Goal: Use online tool/utility: Utilize a website feature to perform a specific function

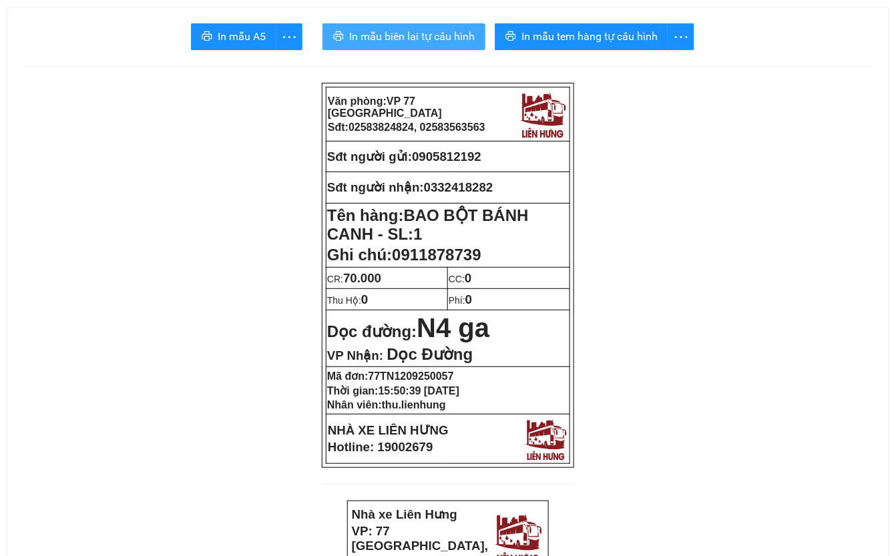
click at [418, 37] on span "In mẫu biên lai tự cấu hình" at bounding box center [411, 36] width 125 height 17
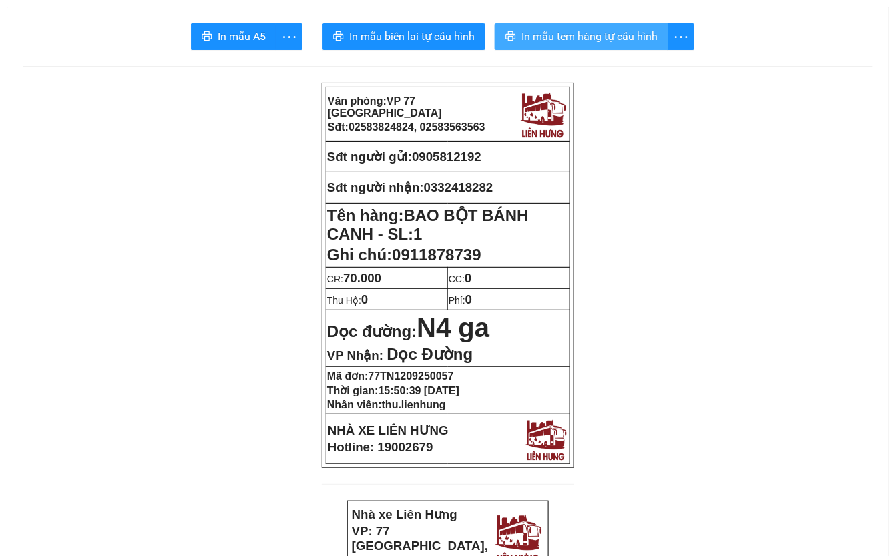
click at [601, 31] on span "In mẫu tem hàng tự cấu hình" at bounding box center [589, 36] width 136 height 17
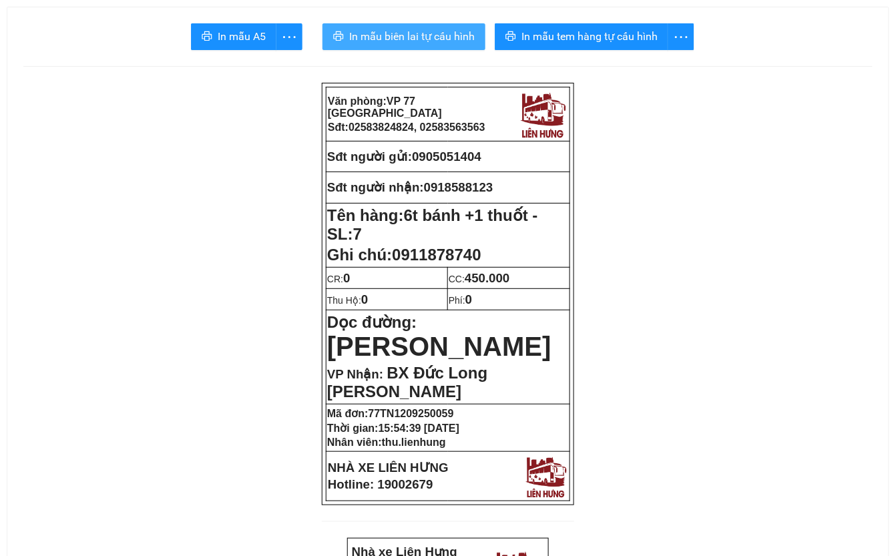
click at [430, 40] on span "In mẫu biên lai tự cấu hình" at bounding box center [411, 36] width 125 height 17
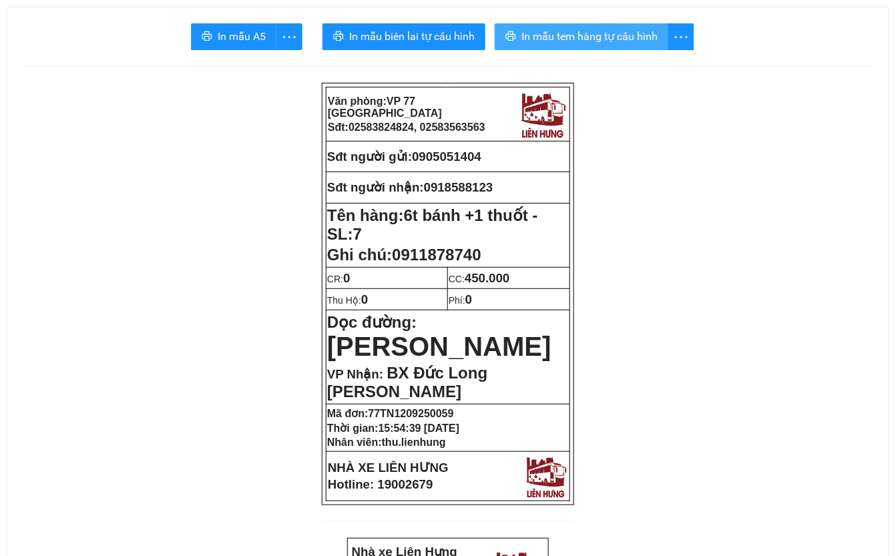
click at [607, 33] on span "In mẫu tem hàng tự cấu hình" at bounding box center [589, 36] width 136 height 17
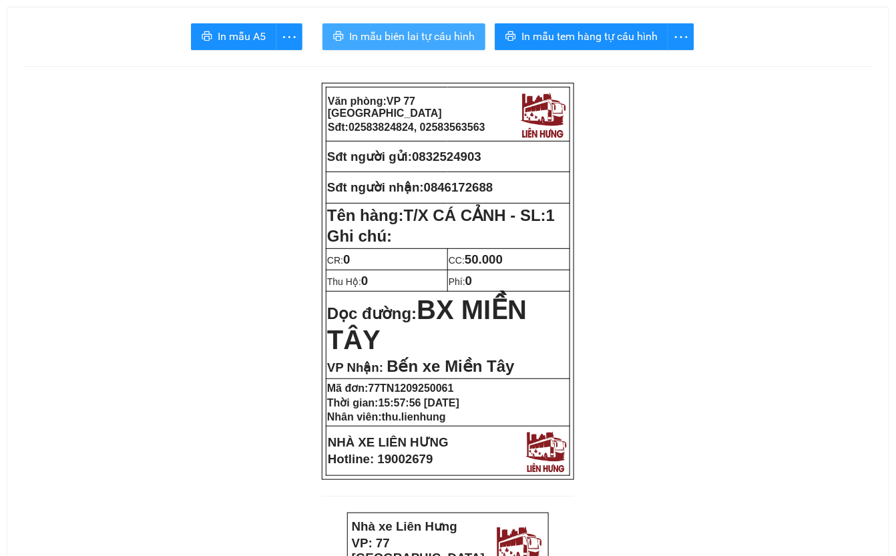
click at [417, 37] on span "In mẫu biên lai tự cấu hình" at bounding box center [411, 36] width 125 height 17
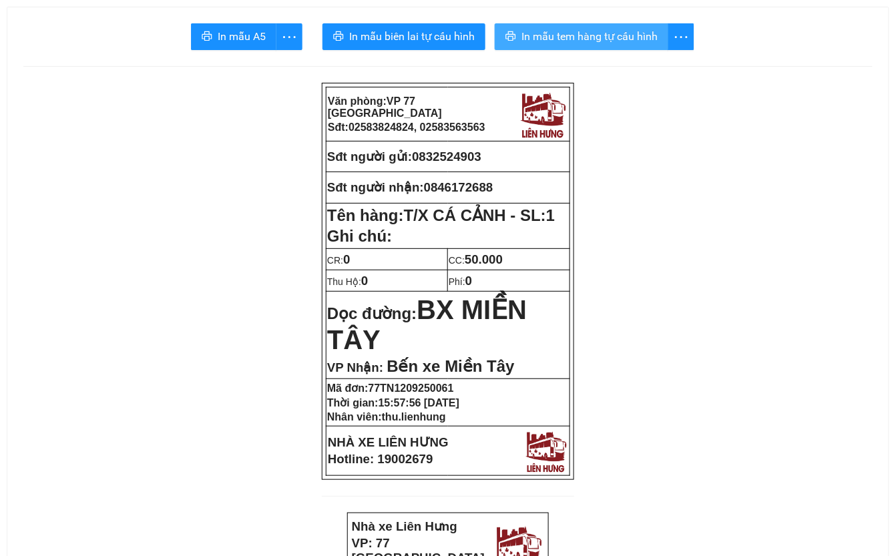
click at [629, 41] on span "In mẫu tem hàng tự cấu hình" at bounding box center [589, 36] width 136 height 17
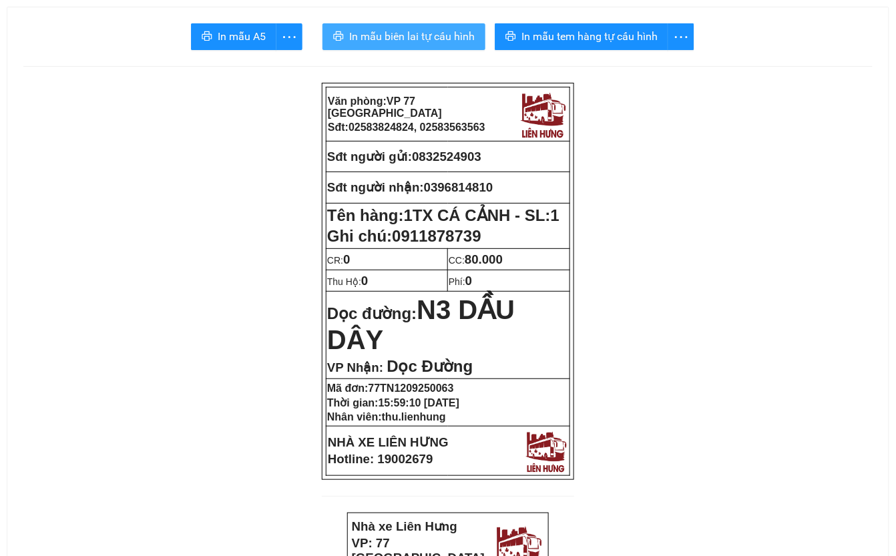
click at [415, 37] on span "In mẫu biên lai tự cấu hình" at bounding box center [411, 36] width 125 height 17
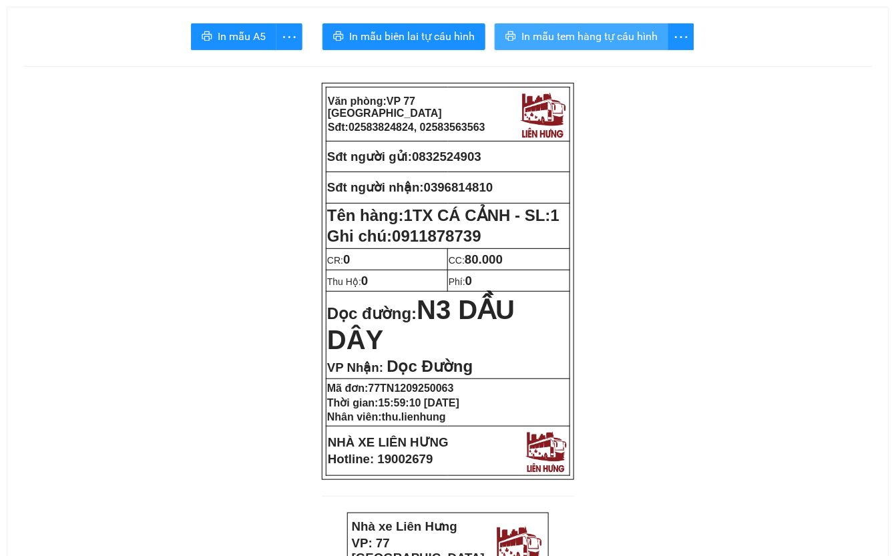
click at [623, 27] on button "In mẫu tem hàng tự cấu hình" at bounding box center [582, 36] width 174 height 27
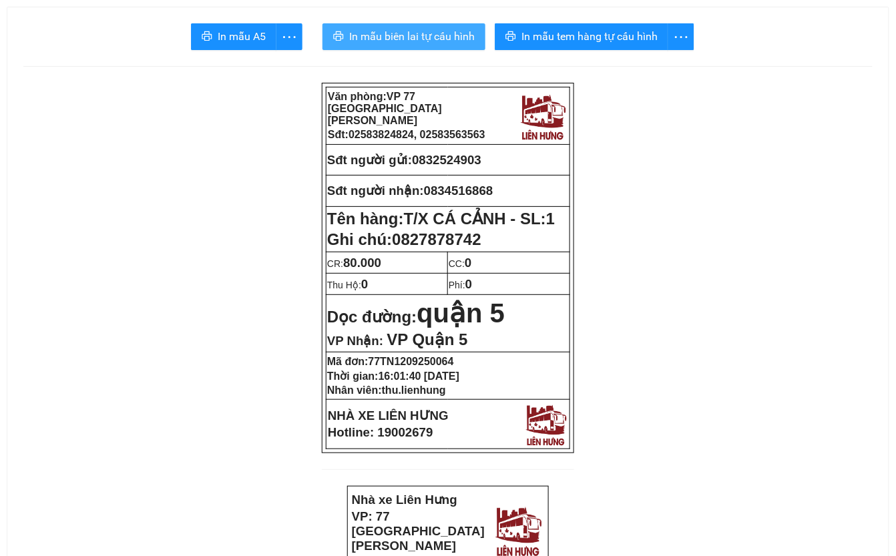
click at [434, 39] on span "In mẫu biên lai tự cấu hình" at bounding box center [411, 36] width 125 height 17
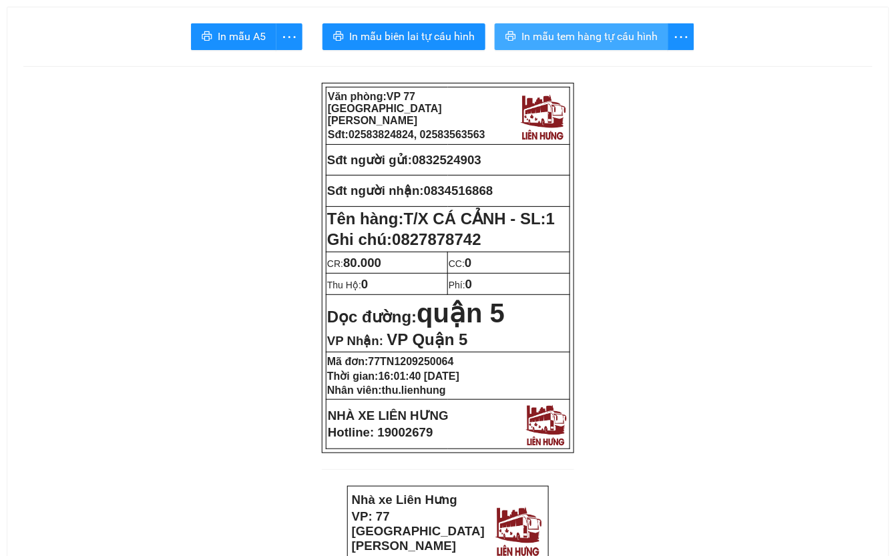
click at [633, 33] on span "In mẫu tem hàng tự cấu hình" at bounding box center [589, 36] width 136 height 17
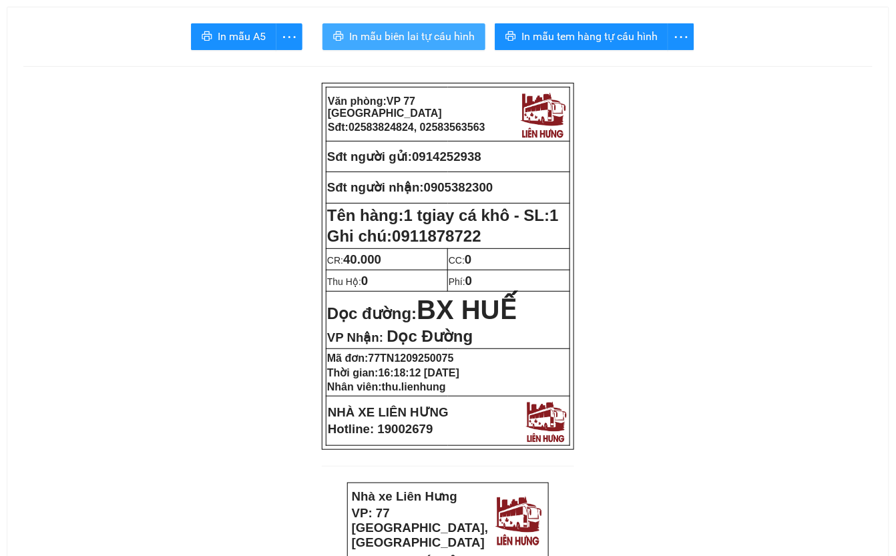
click at [415, 38] on span "In mẫu biên lai tự cấu hình" at bounding box center [411, 36] width 125 height 17
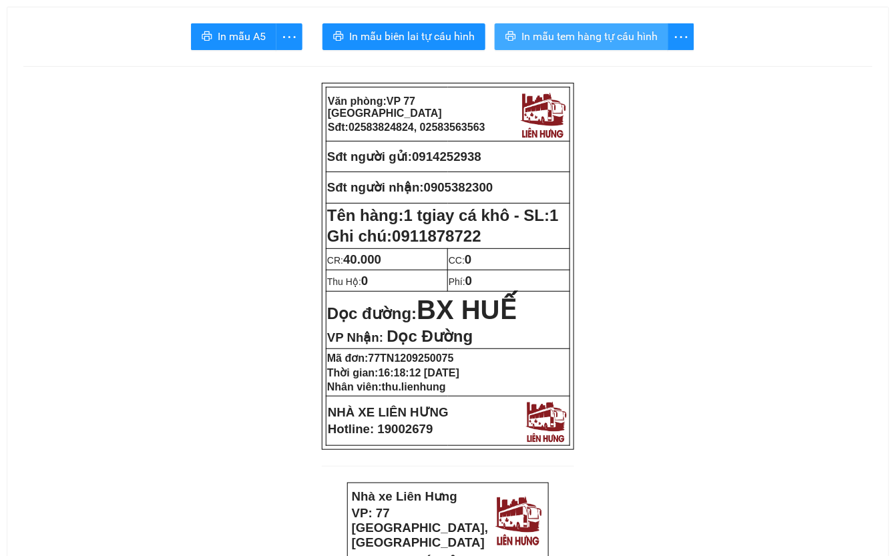
click at [611, 36] on span "In mẫu tem hàng tự cấu hình" at bounding box center [589, 36] width 136 height 17
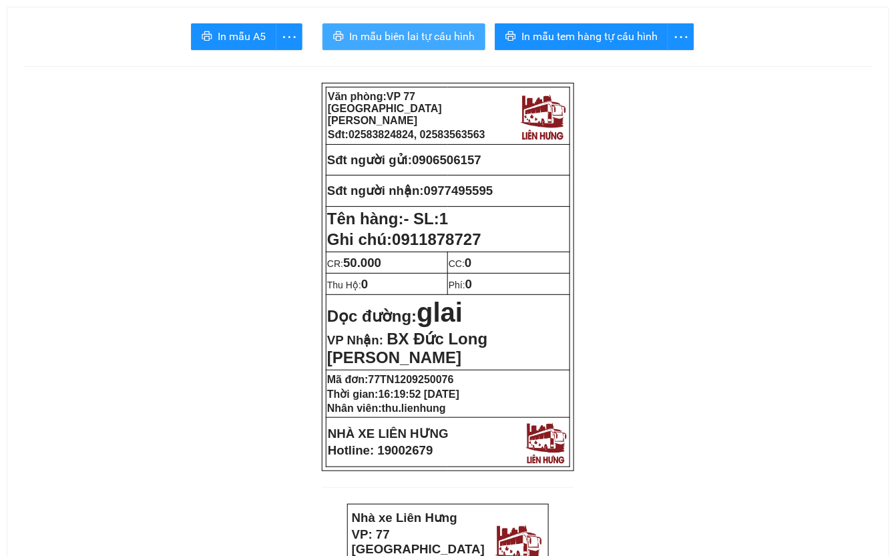
click at [426, 41] on span "In mẫu biên lai tự cấu hình" at bounding box center [411, 36] width 125 height 17
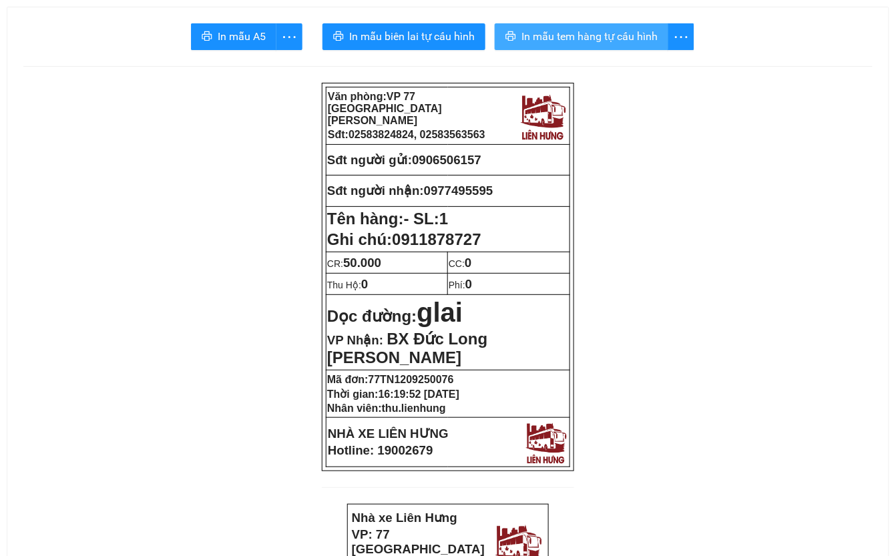
click at [627, 45] on span "In mẫu tem hàng tự cấu hình" at bounding box center [589, 36] width 136 height 17
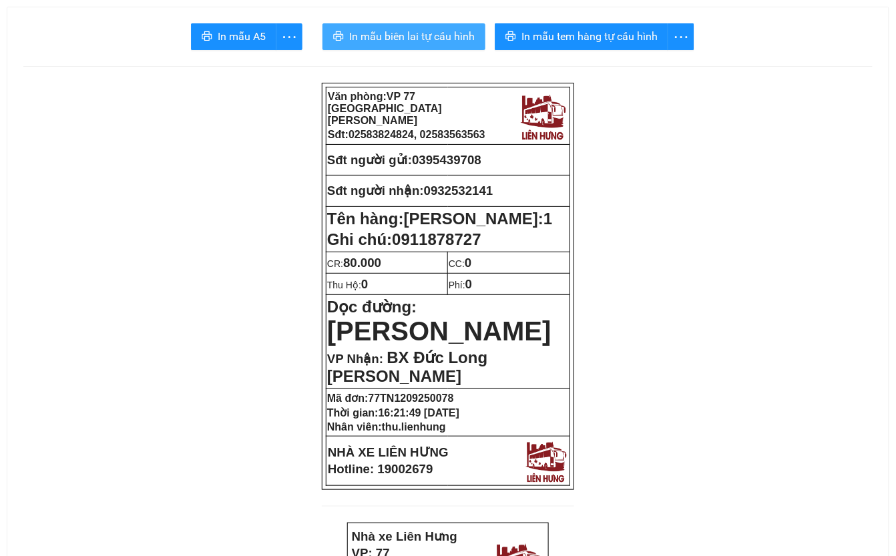
click at [441, 36] on span "In mẫu biên lai tự cấu hình" at bounding box center [411, 36] width 125 height 17
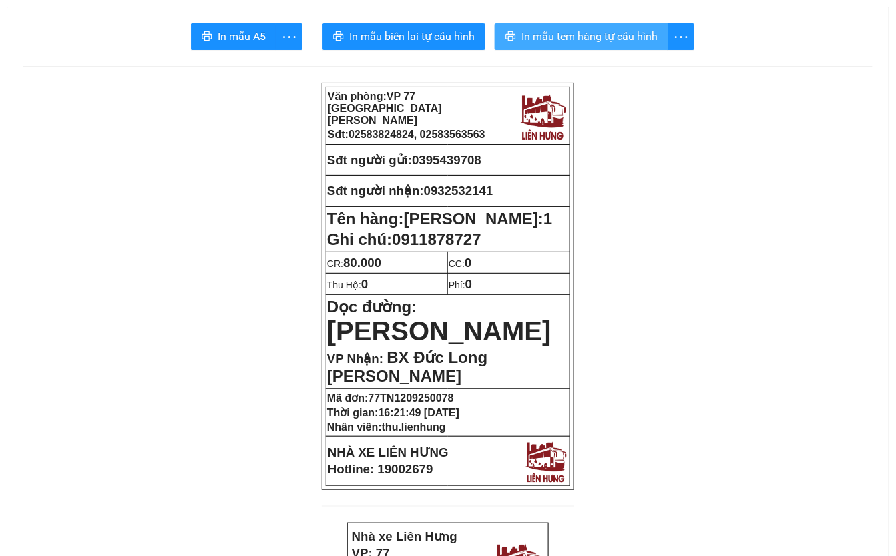
click at [630, 40] on span "In mẫu tem hàng tự cấu hình" at bounding box center [589, 36] width 136 height 17
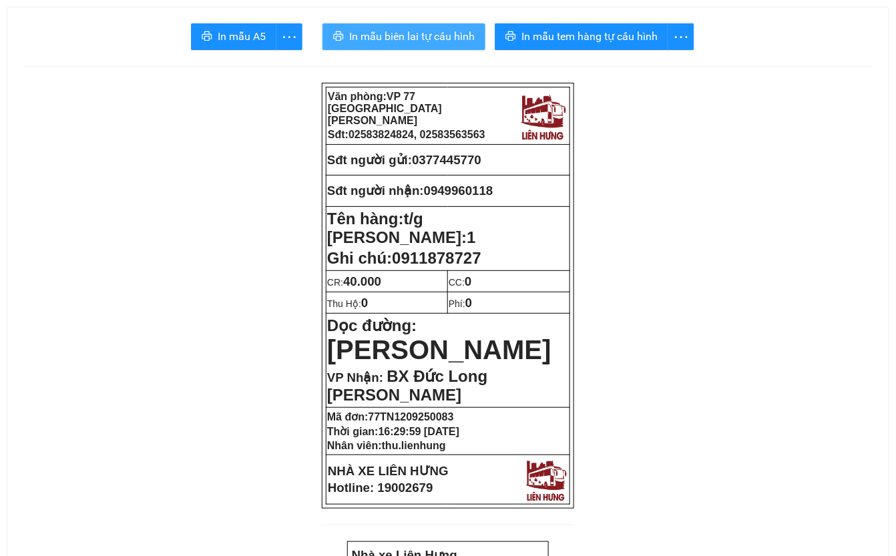
click at [399, 33] on span "In mẫu biên lai tự cấu hình" at bounding box center [411, 36] width 125 height 17
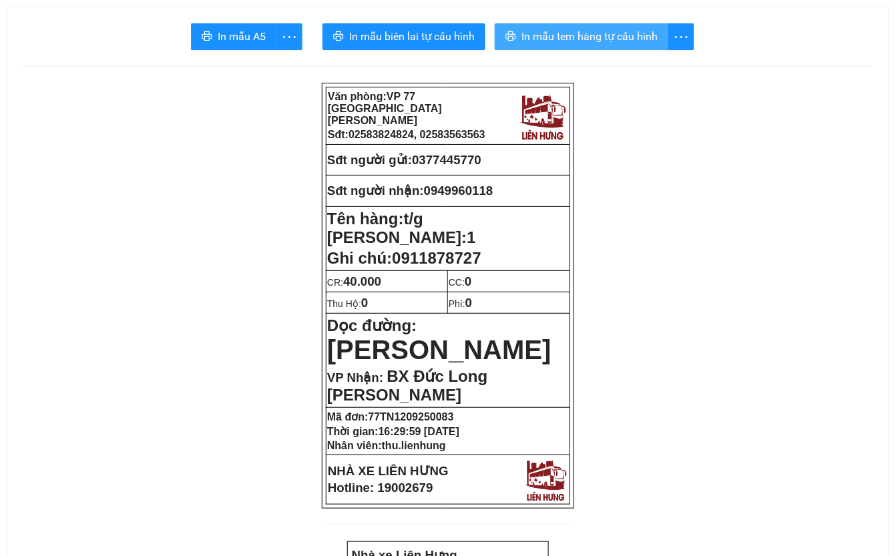
click at [595, 33] on span "In mẫu tem hàng tự cấu hình" at bounding box center [589, 36] width 136 height 17
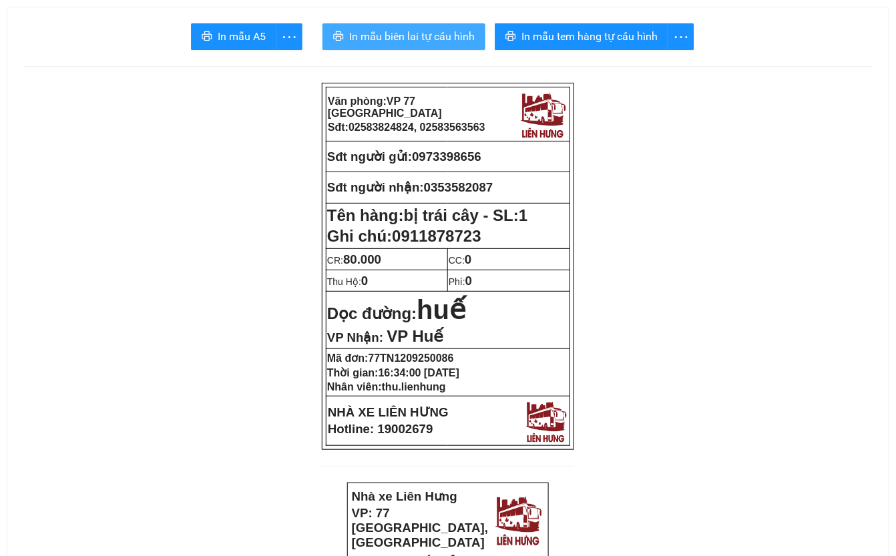
click at [406, 39] on span "In mẫu biên lai tự cấu hình" at bounding box center [411, 36] width 125 height 17
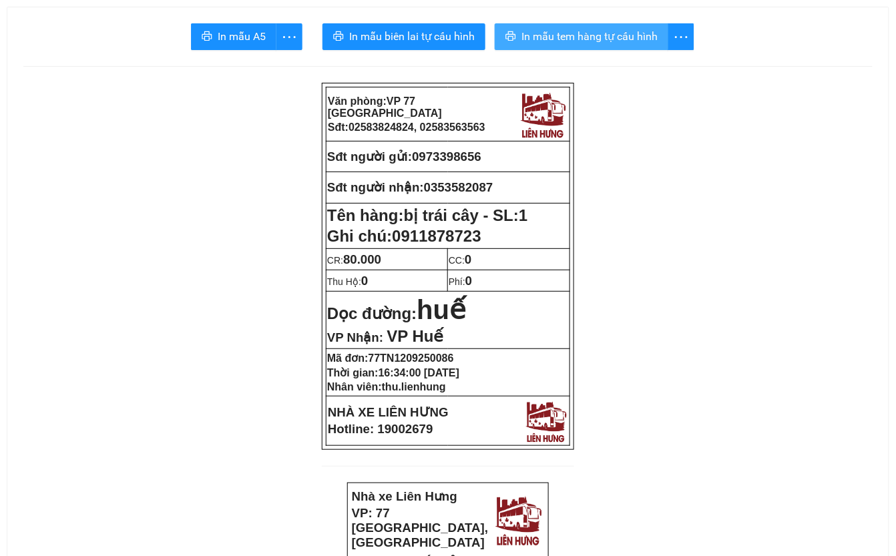
click at [617, 31] on span "In mẫu tem hàng tự cấu hình" at bounding box center [589, 36] width 136 height 17
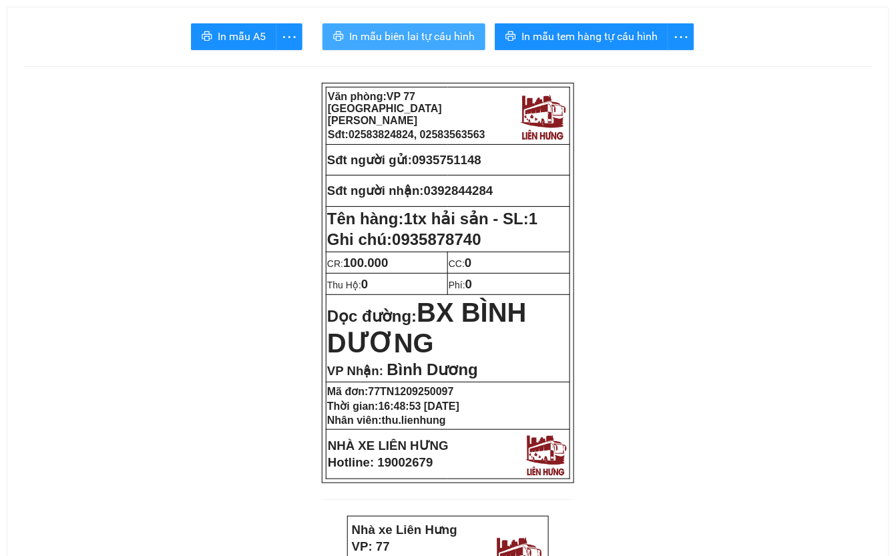
click at [382, 35] on span "In mẫu biên lai tự cấu hình" at bounding box center [411, 36] width 125 height 17
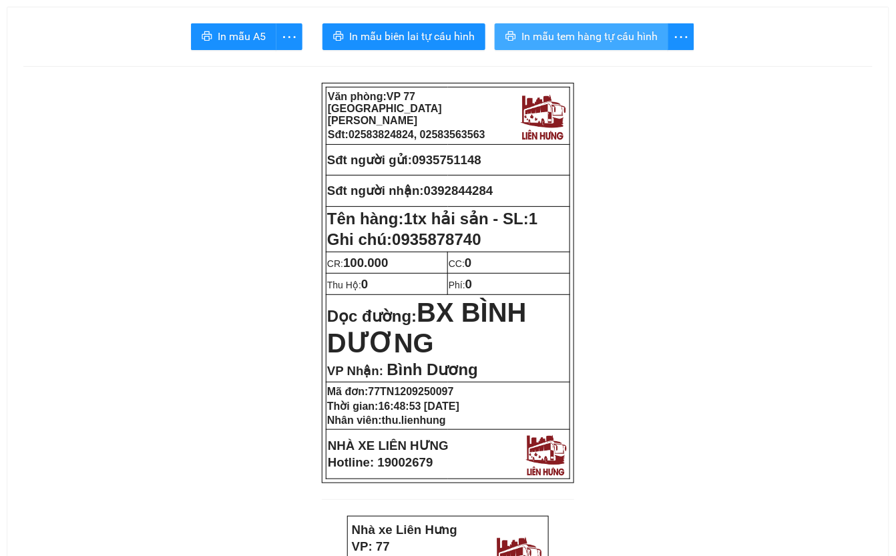
click at [605, 40] on span "In mẫu tem hàng tự cấu hình" at bounding box center [589, 36] width 136 height 17
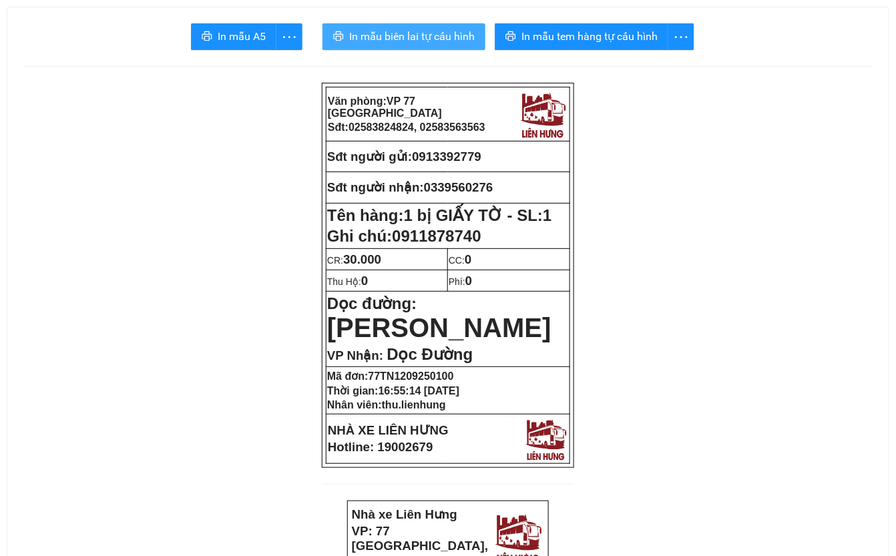
click at [415, 37] on span "In mẫu biên lai tự cấu hình" at bounding box center [411, 36] width 125 height 17
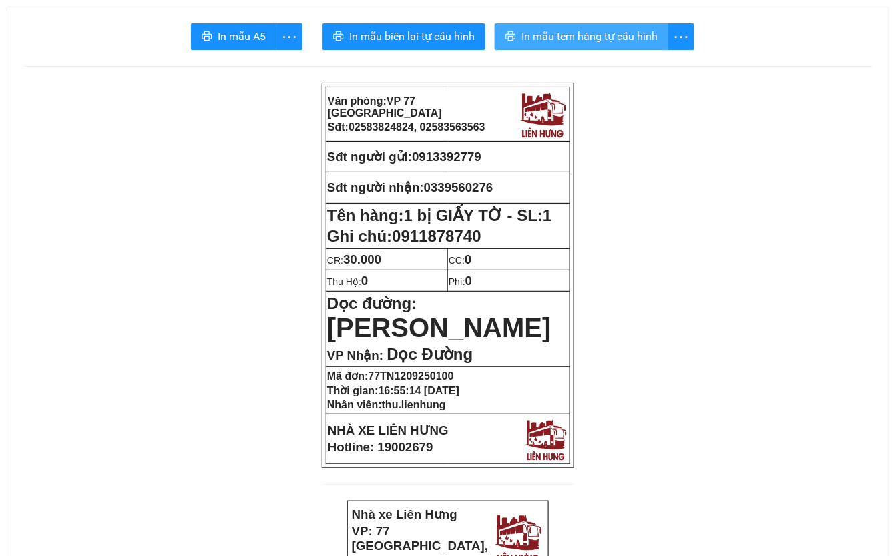
click at [585, 38] on span "In mẫu tem hàng tự cấu hình" at bounding box center [589, 36] width 136 height 17
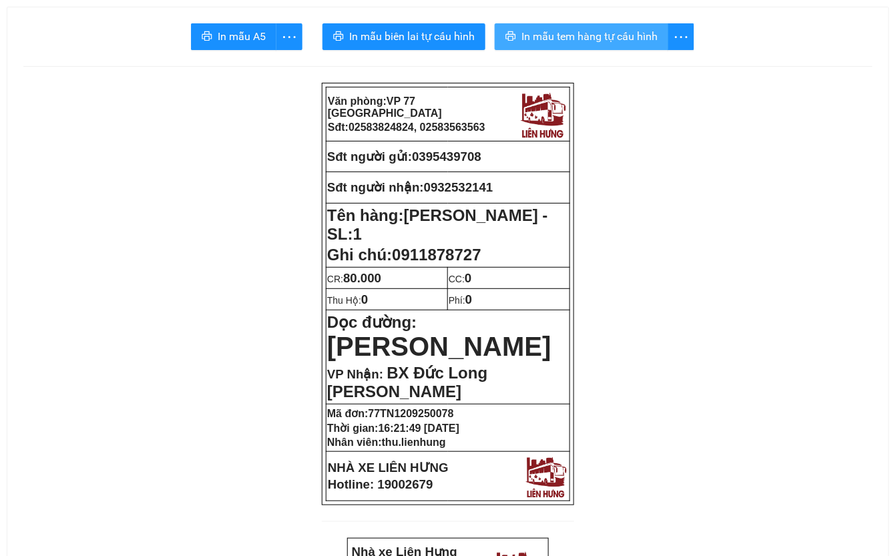
click at [574, 41] on span "In mẫu tem hàng tự cấu hình" at bounding box center [589, 36] width 136 height 17
click at [617, 35] on span "In mẫu tem hàng tự cấu hình" at bounding box center [589, 36] width 136 height 17
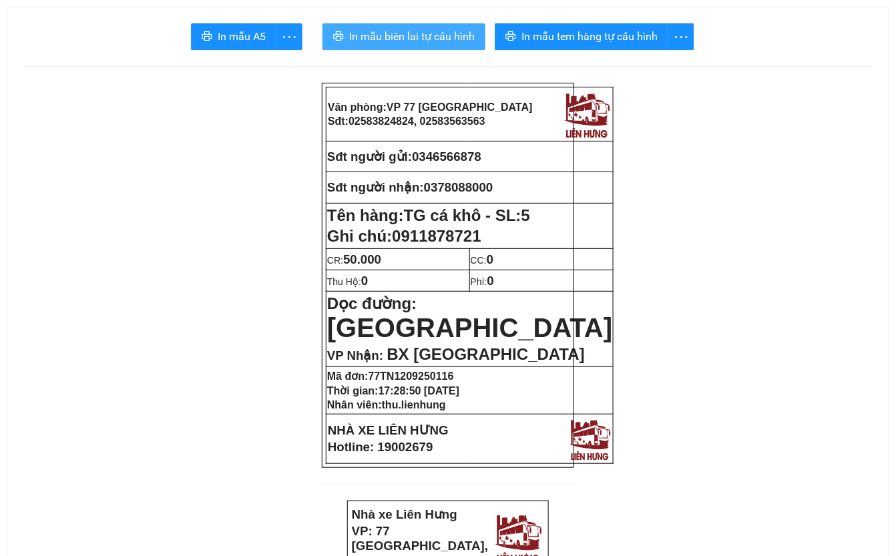
click at [429, 35] on span "In mẫu biên lai tự cấu hình" at bounding box center [411, 36] width 125 height 17
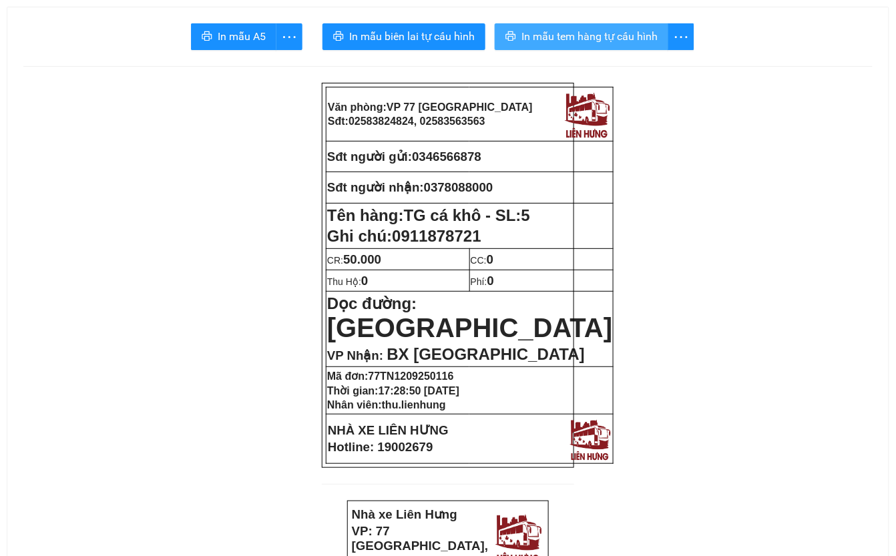
click at [615, 43] on span "In mẫu tem hàng tự cấu hình" at bounding box center [589, 36] width 136 height 17
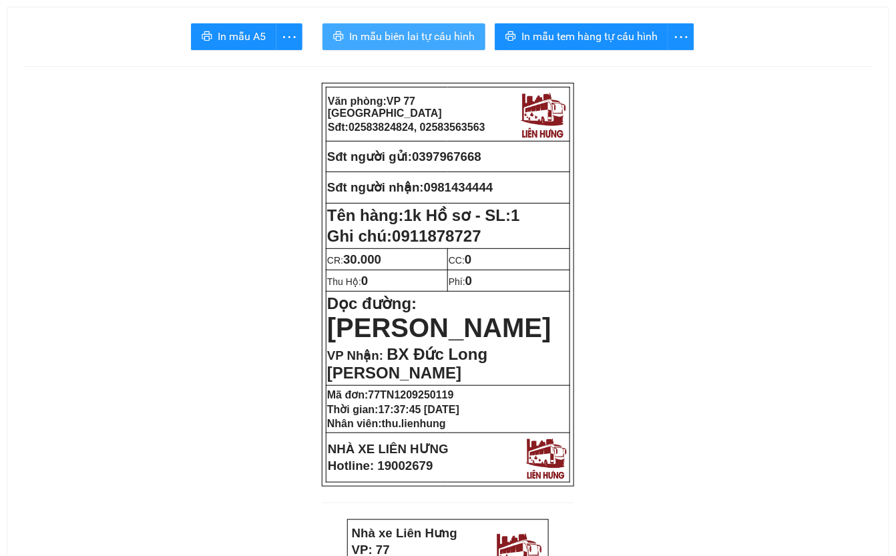
click at [431, 36] on span "In mẫu biên lai tự cấu hình" at bounding box center [411, 36] width 125 height 17
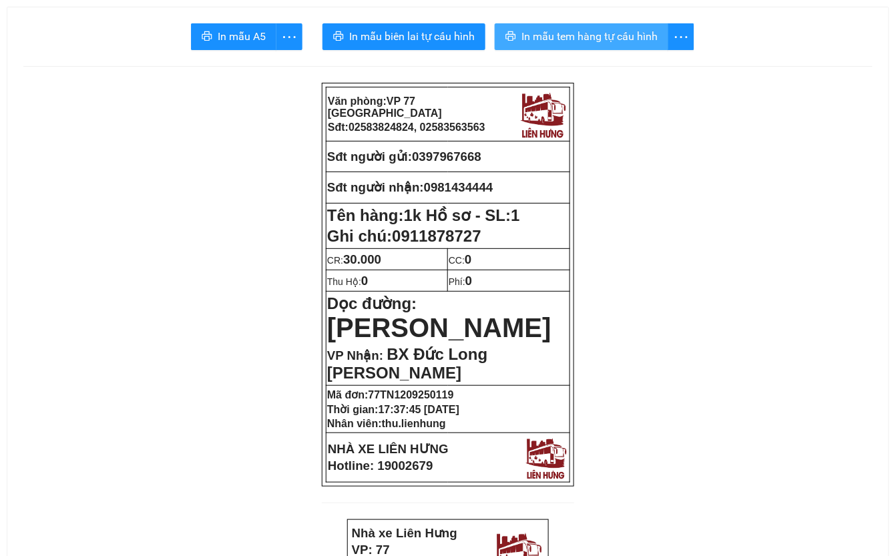
click at [618, 39] on span "In mẫu tem hàng tự cấu hình" at bounding box center [589, 36] width 136 height 17
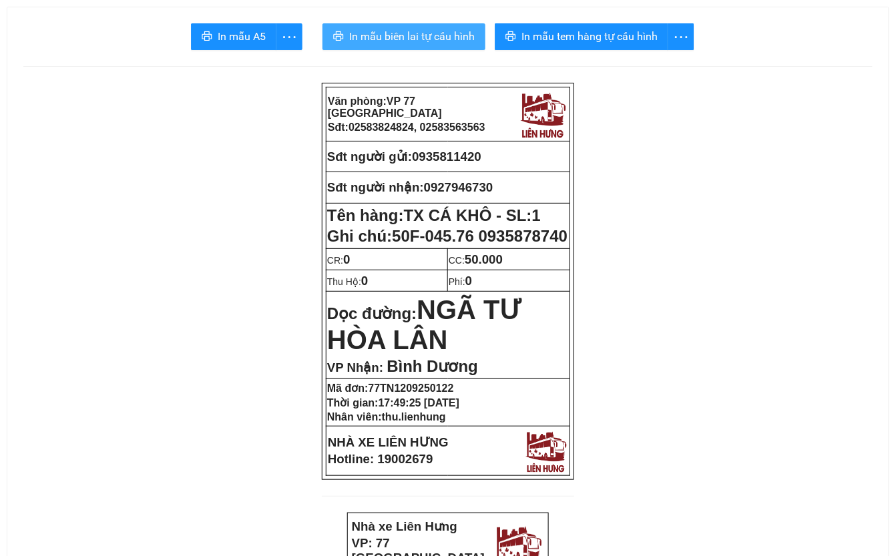
click at [422, 37] on span "In mẫu biên lai tự cấu hình" at bounding box center [411, 36] width 125 height 17
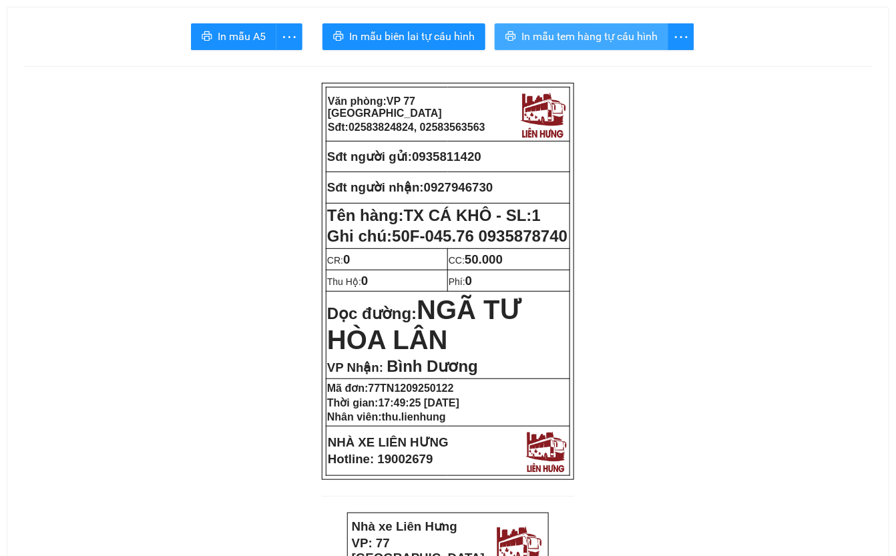
click at [598, 33] on span "In mẫu tem hàng tự cấu hình" at bounding box center [589, 36] width 136 height 17
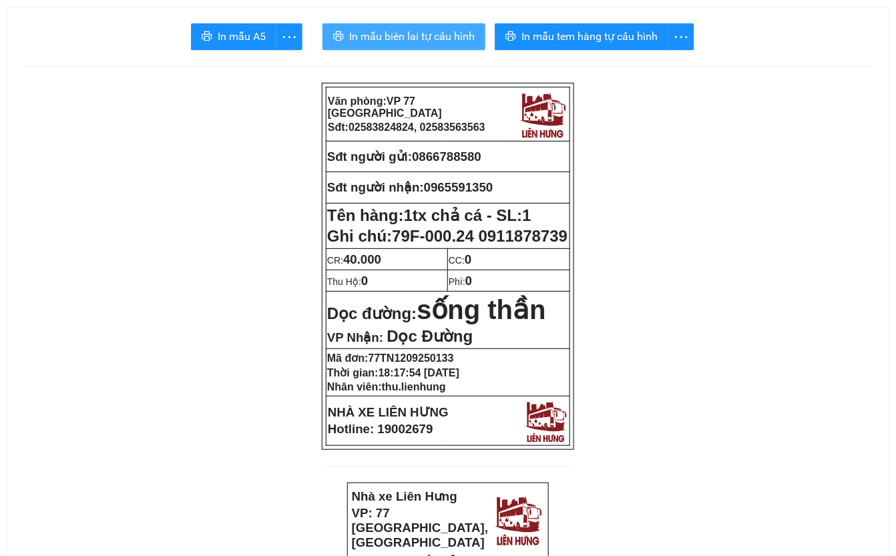
click at [437, 41] on span "In mẫu biên lai tự cấu hình" at bounding box center [411, 36] width 125 height 17
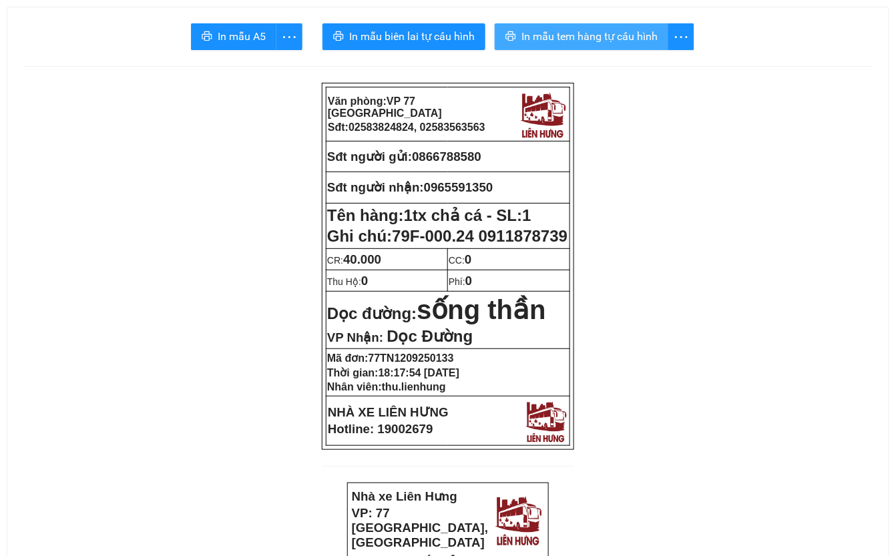
click at [604, 35] on span "In mẫu tem hàng tự cấu hình" at bounding box center [589, 36] width 136 height 17
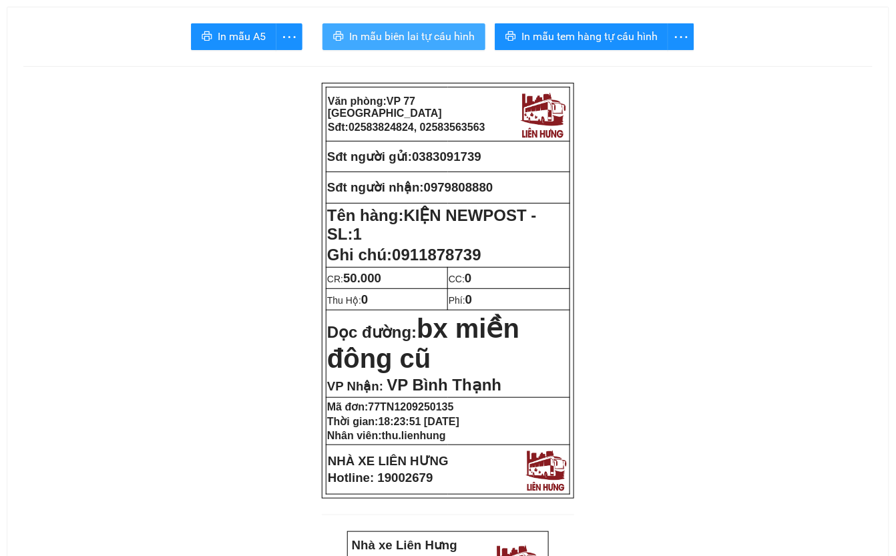
click at [408, 35] on span "In mẫu biên lai tự cấu hình" at bounding box center [411, 36] width 125 height 17
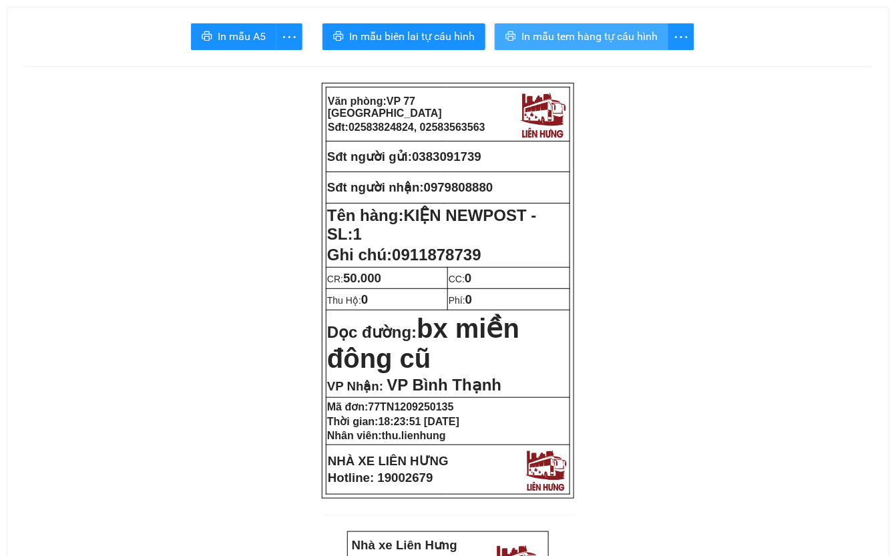
click at [621, 38] on span "In mẫu tem hàng tự cấu hình" at bounding box center [589, 36] width 136 height 17
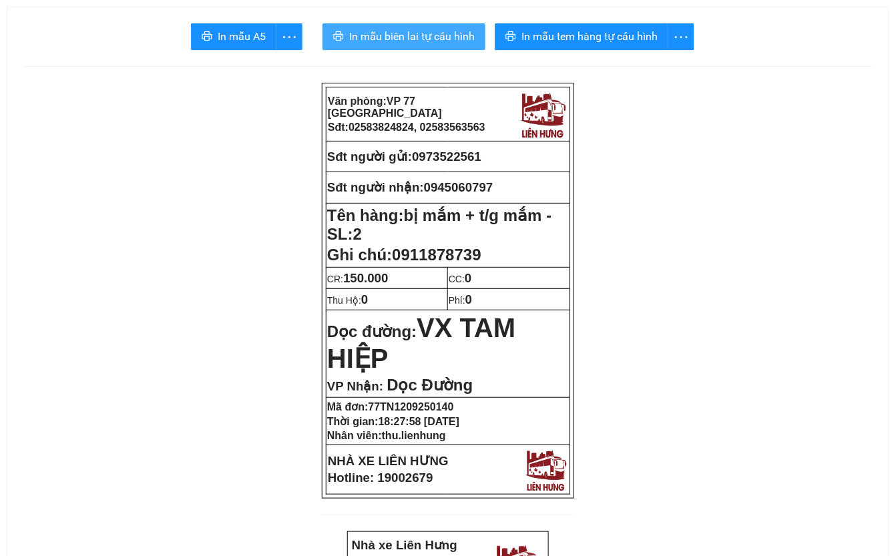
click at [417, 36] on span "In mẫu biên lai tự cấu hình" at bounding box center [411, 36] width 125 height 17
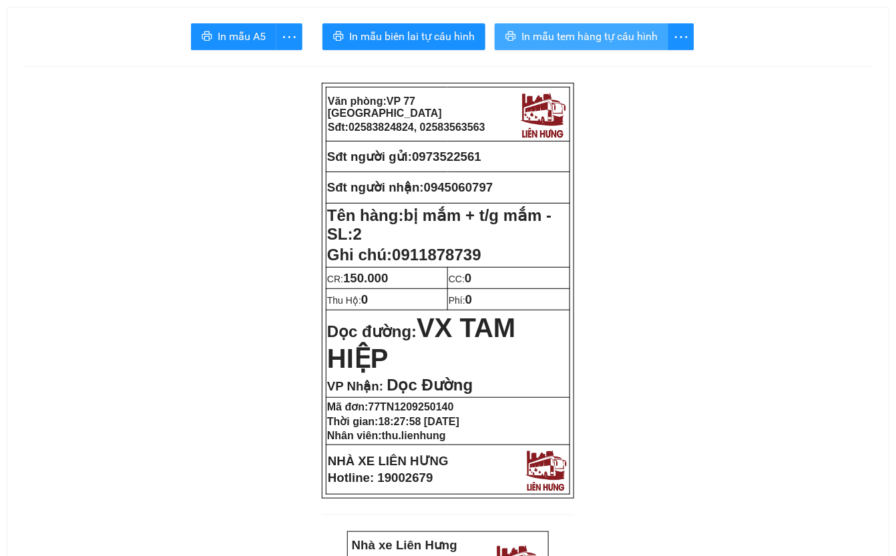
click at [628, 36] on span "In mẫu tem hàng tự cấu hình" at bounding box center [589, 36] width 136 height 17
